Goal: Transaction & Acquisition: Book appointment/travel/reservation

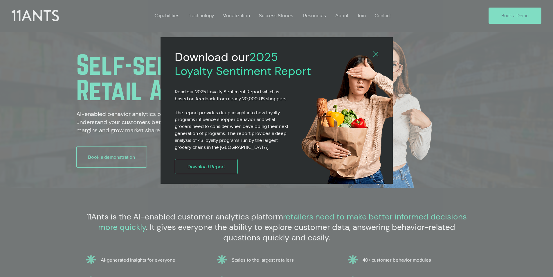
click at [373, 54] on icon "Back to site" at bounding box center [375, 53] width 5 height 5
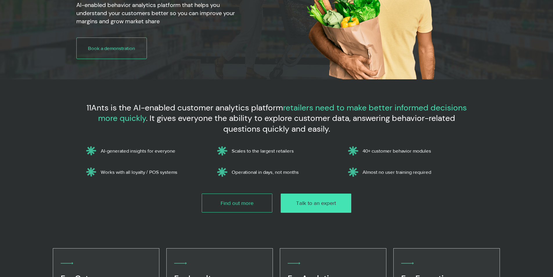
scroll to position [133, 0]
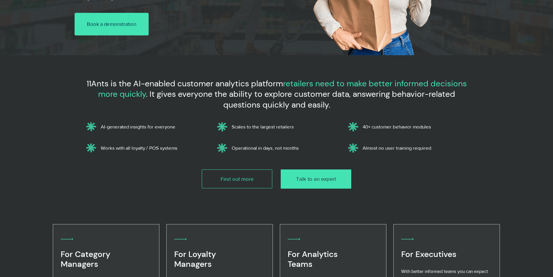
click at [91, 14] on link "Book a demonstration" at bounding box center [112, 24] width 74 height 23
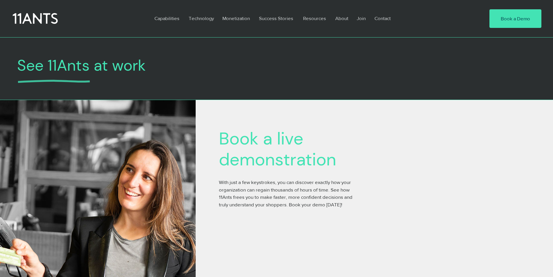
click at [16, 15] on icon at bounding box center [35, 18] width 45 height 11
